Goal: Transaction & Acquisition: Purchase product/service

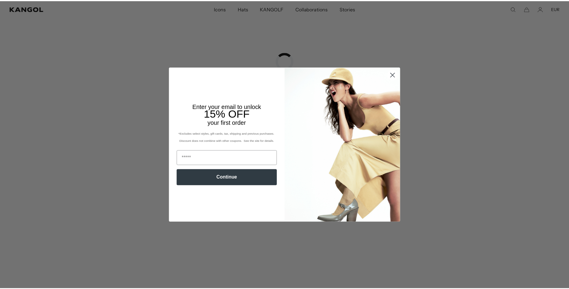
scroll to position [0, 123]
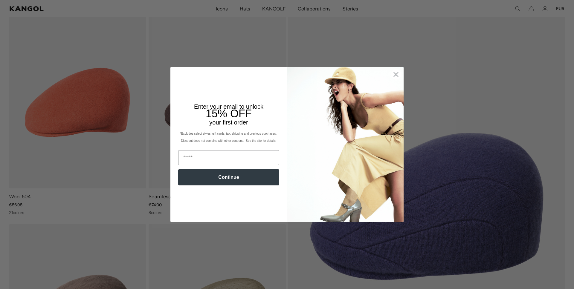
click at [393, 77] on circle "Close dialog" at bounding box center [396, 75] width 10 height 10
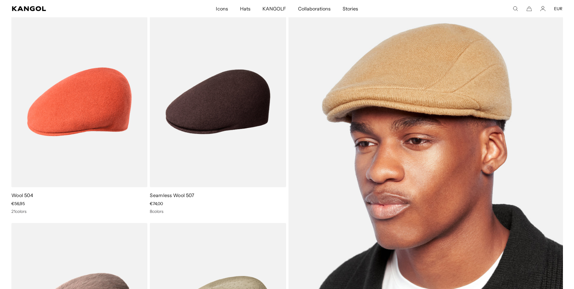
scroll to position [0, 0]
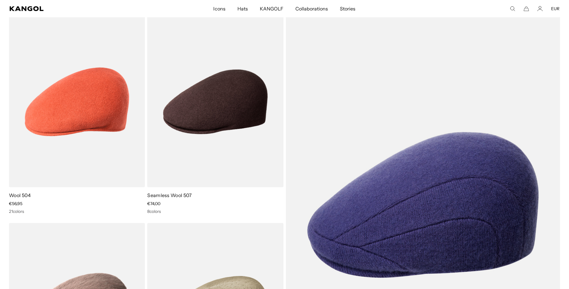
click at [513, 7] on icon "Search here" at bounding box center [512, 8] width 5 height 5
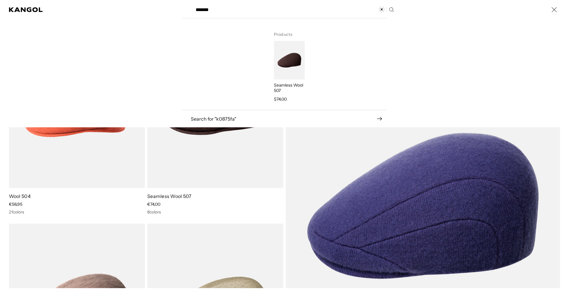
scroll to position [0, 123]
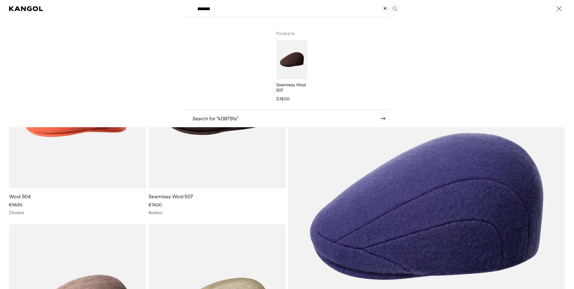
type input "*******"
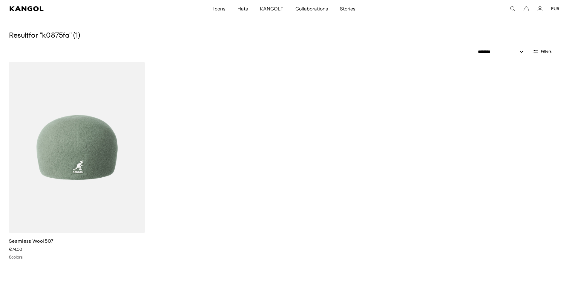
click at [78, 169] on img at bounding box center [77, 147] width 136 height 171
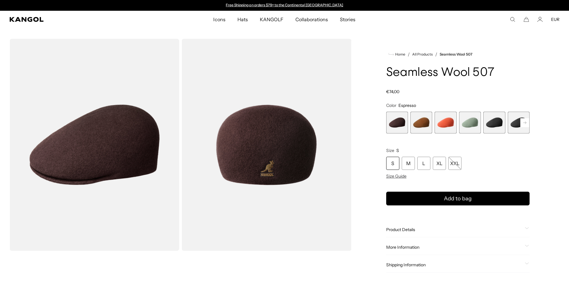
click at [526, 124] on rect at bounding box center [525, 122] width 9 height 9
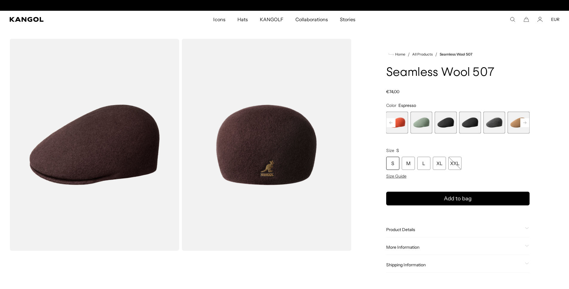
click at [526, 124] on rect at bounding box center [525, 122] width 9 height 9
click at [526, 124] on span "9 of 9" at bounding box center [519, 123] width 22 height 22
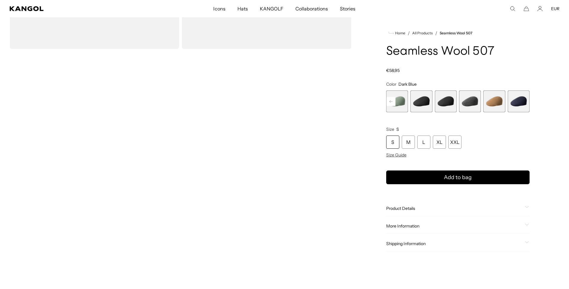
scroll to position [211, 0]
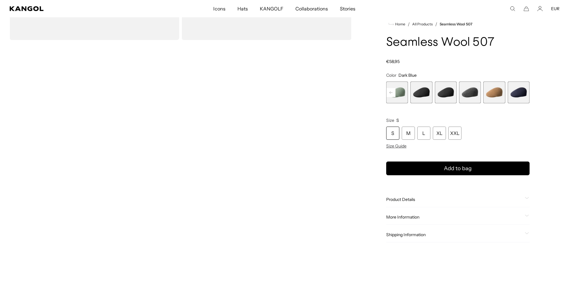
click at [408, 200] on span "Product Details" at bounding box center [454, 199] width 136 height 5
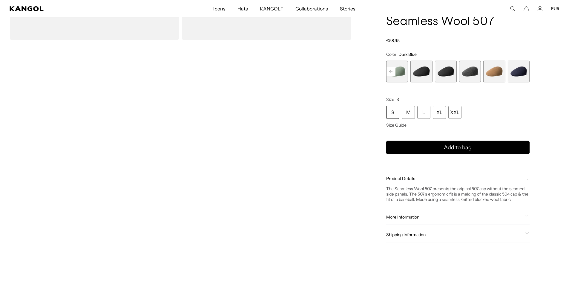
scroll to position [0, 123]
click at [406, 218] on span "More Information" at bounding box center [454, 217] width 136 height 5
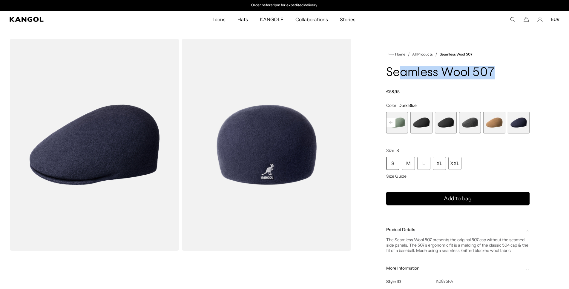
drag, startPoint x: 496, startPoint y: 71, endPoint x: 400, endPoint y: 67, distance: 96.6
click at [400, 67] on h1 "Seamless Wool 507" at bounding box center [457, 72] width 143 height 13
drag, startPoint x: 387, startPoint y: 71, endPoint x: 509, endPoint y: 74, distance: 122.2
click at [509, 74] on h1 "Seamless Wool 507" at bounding box center [457, 72] width 143 height 13
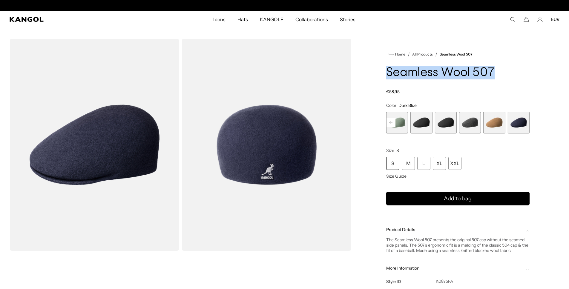
scroll to position [0, 123]
copy h1 "Seamless Wool 507"
